Goal: Go to known website: Access a specific website the user already knows

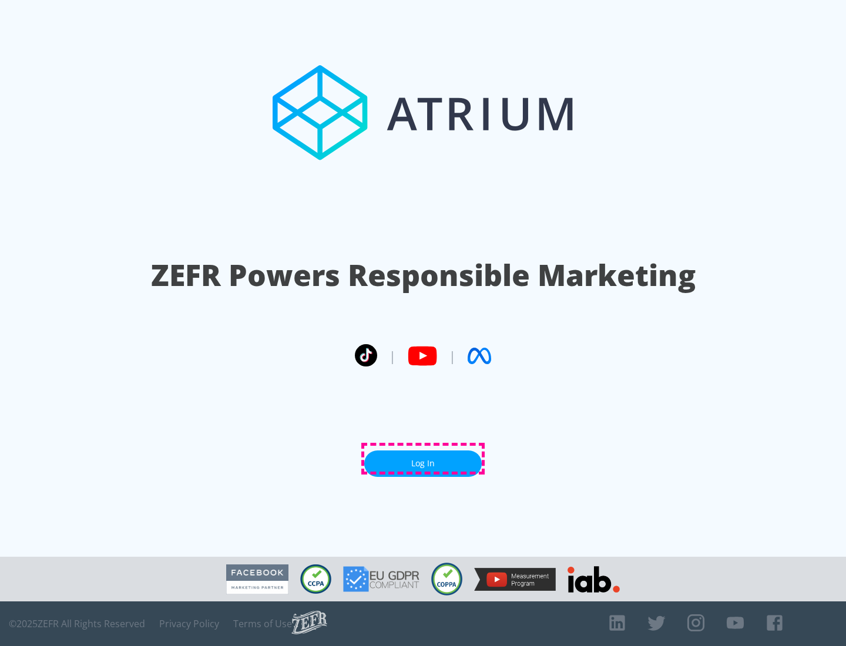
click at [423, 459] on link "Log In" at bounding box center [422, 464] width 117 height 26
